Goal: Use online tool/utility: Utilize a website feature to perform a specific function

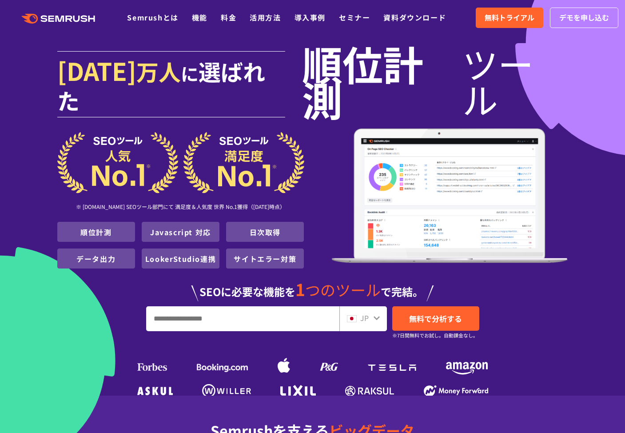
click at [257, 306] on input "URL、キーワードを入力してください" at bounding box center [243, 318] width 192 height 24
paste input "**********"
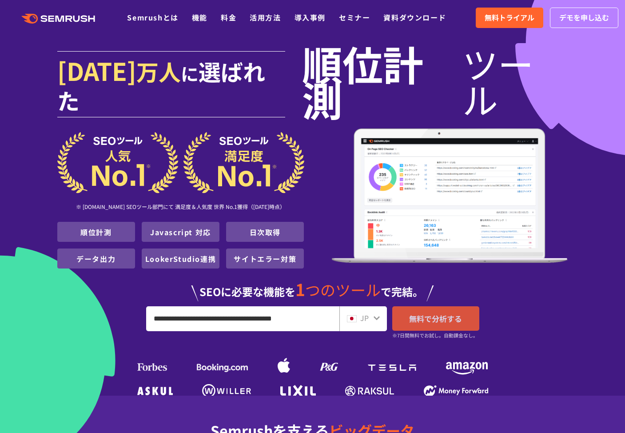
type input "**********"
click at [442, 313] on span "無料で分析する" at bounding box center [435, 318] width 53 height 11
